Goal: Go to known website: Go to known website

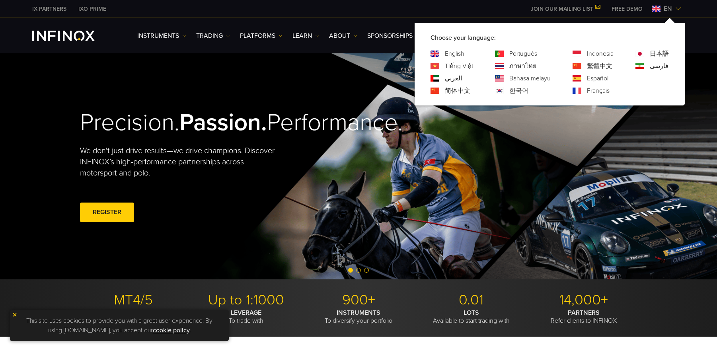
click at [521, 91] on link "한국어" at bounding box center [518, 91] width 19 height 10
